Goal: Use online tool/utility

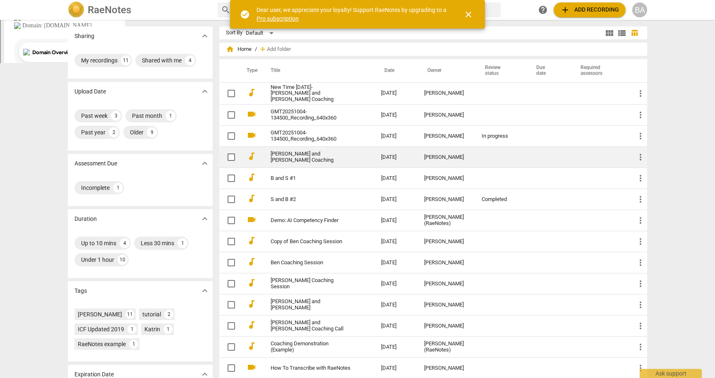
click at [350, 158] on link "[PERSON_NAME] and [PERSON_NAME] Coaching" at bounding box center [310, 157] width 81 height 12
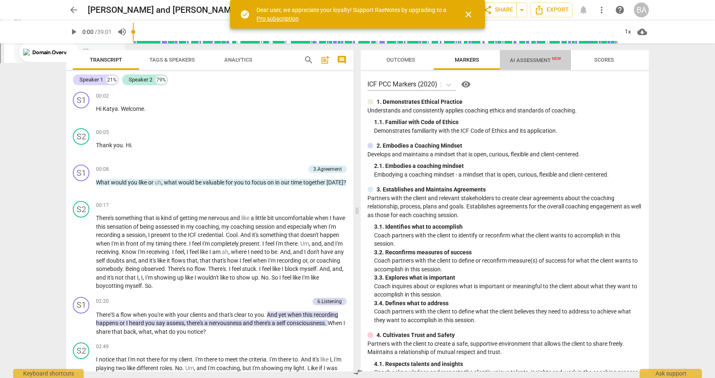
click at [541, 60] on span "AI Assessment New" at bounding box center [535, 60] width 51 height 6
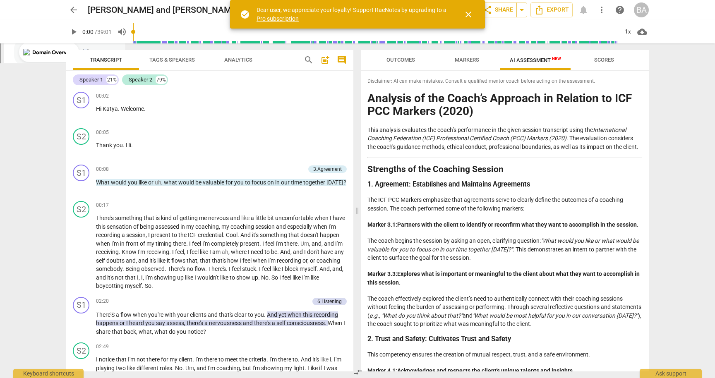
click at [554, 174] on h2 "Strengths of the Coaching Session" at bounding box center [504, 169] width 275 height 9
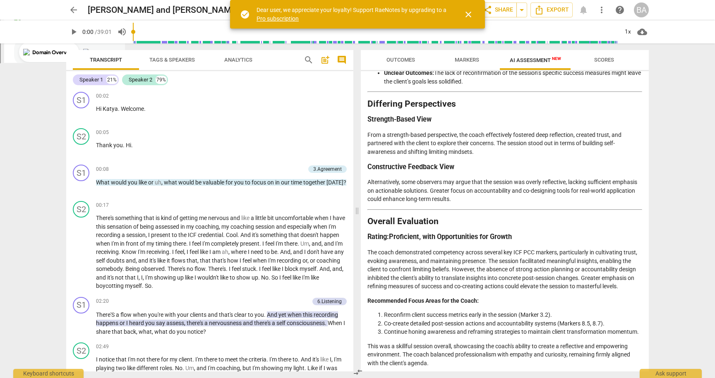
scroll to position [1247, 0]
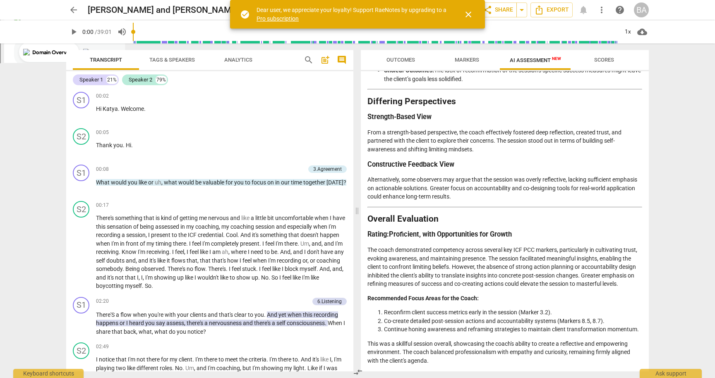
click at [570, 199] on p "Alternatively, some observers may argue that the session was overly reflective,…" at bounding box center [504, 188] width 275 height 26
click at [481, 358] on p "This was a skillful session overall, showcasing the coach's ability to create a…" at bounding box center [504, 353] width 275 height 26
